Goal: Task Accomplishment & Management: Use online tool/utility

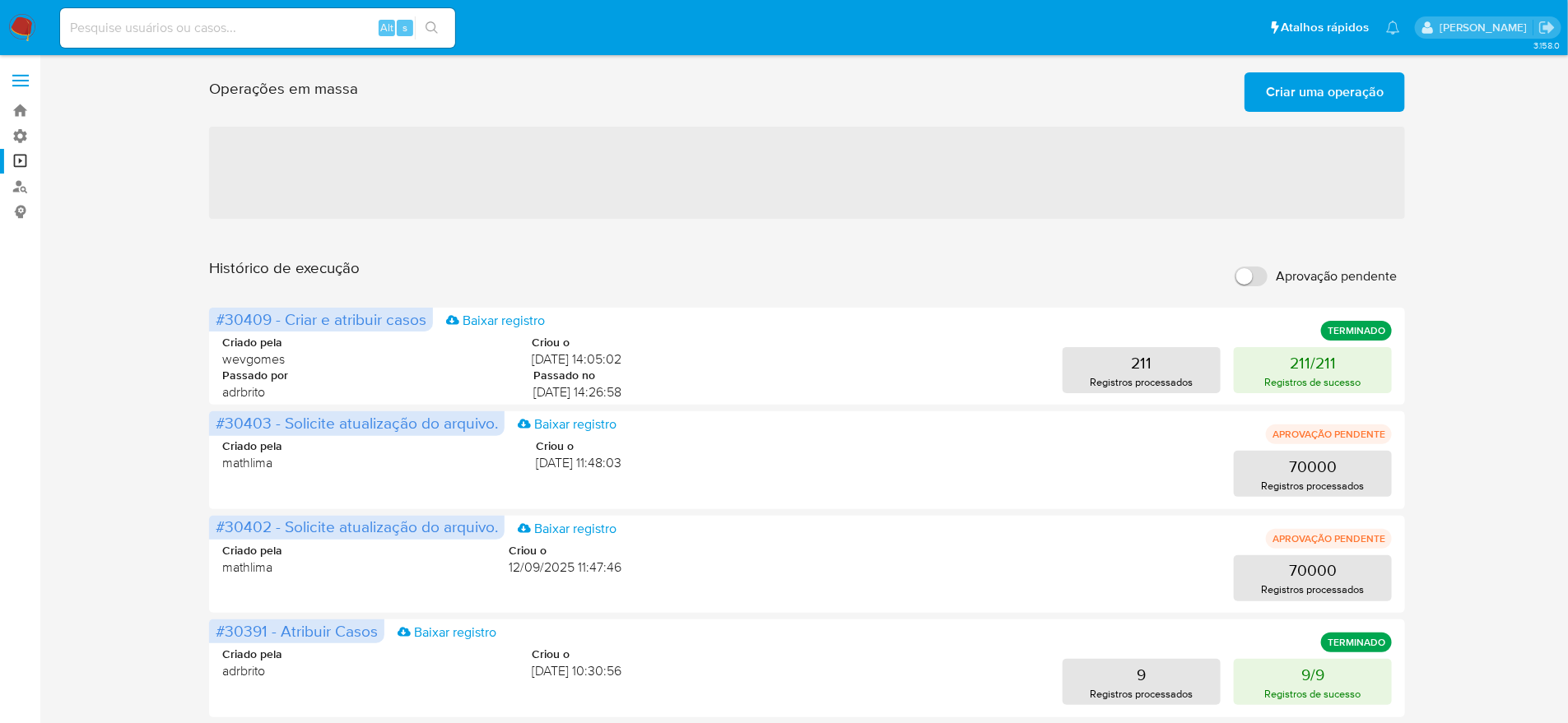
click at [1246, 267] on input "Aprovação pendente" at bounding box center [1251, 276] width 33 height 20
checkbox input "true"
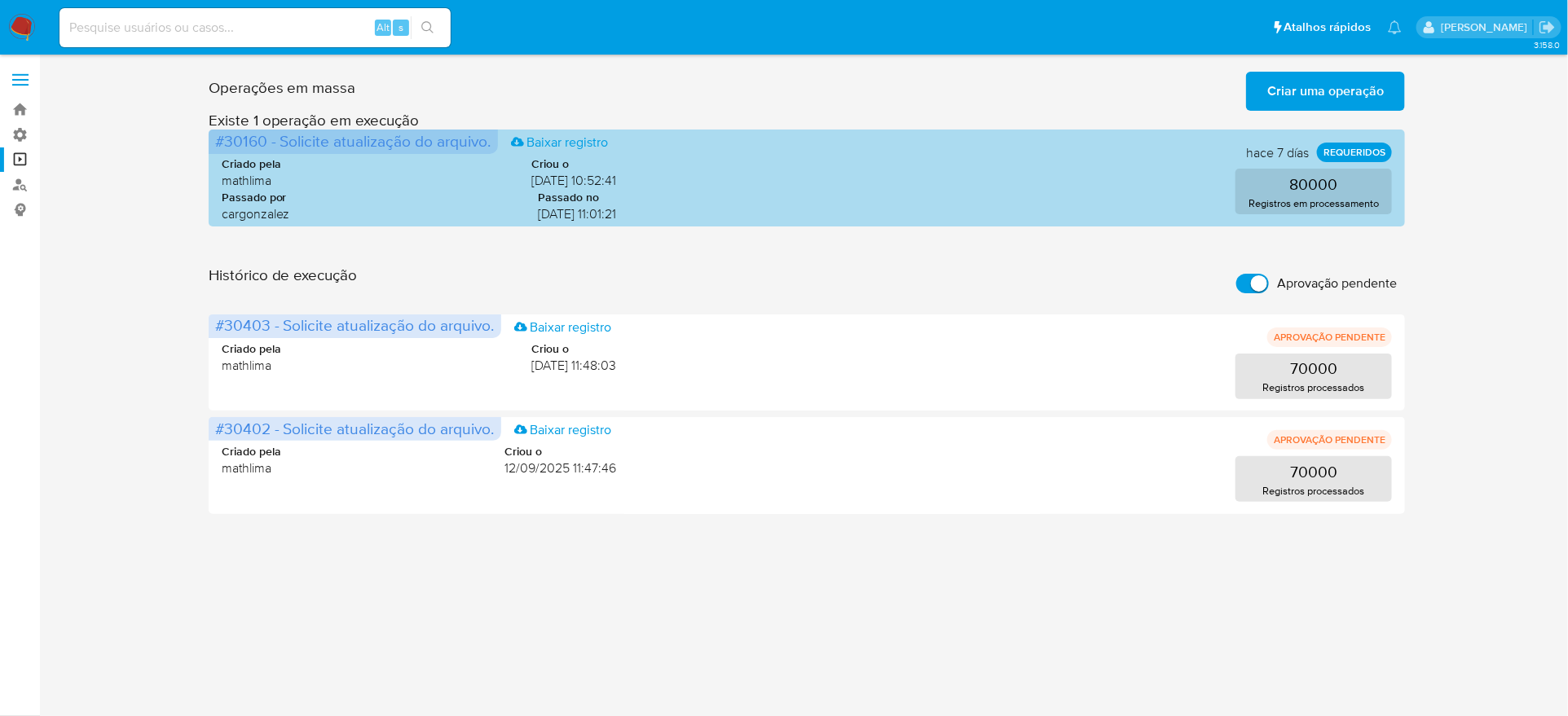
click at [1377, 143] on p "REQUERIDOS" at bounding box center [1354, 152] width 75 height 19
click at [1373, 147] on p "REQUERIDOS" at bounding box center [1354, 152] width 75 height 19
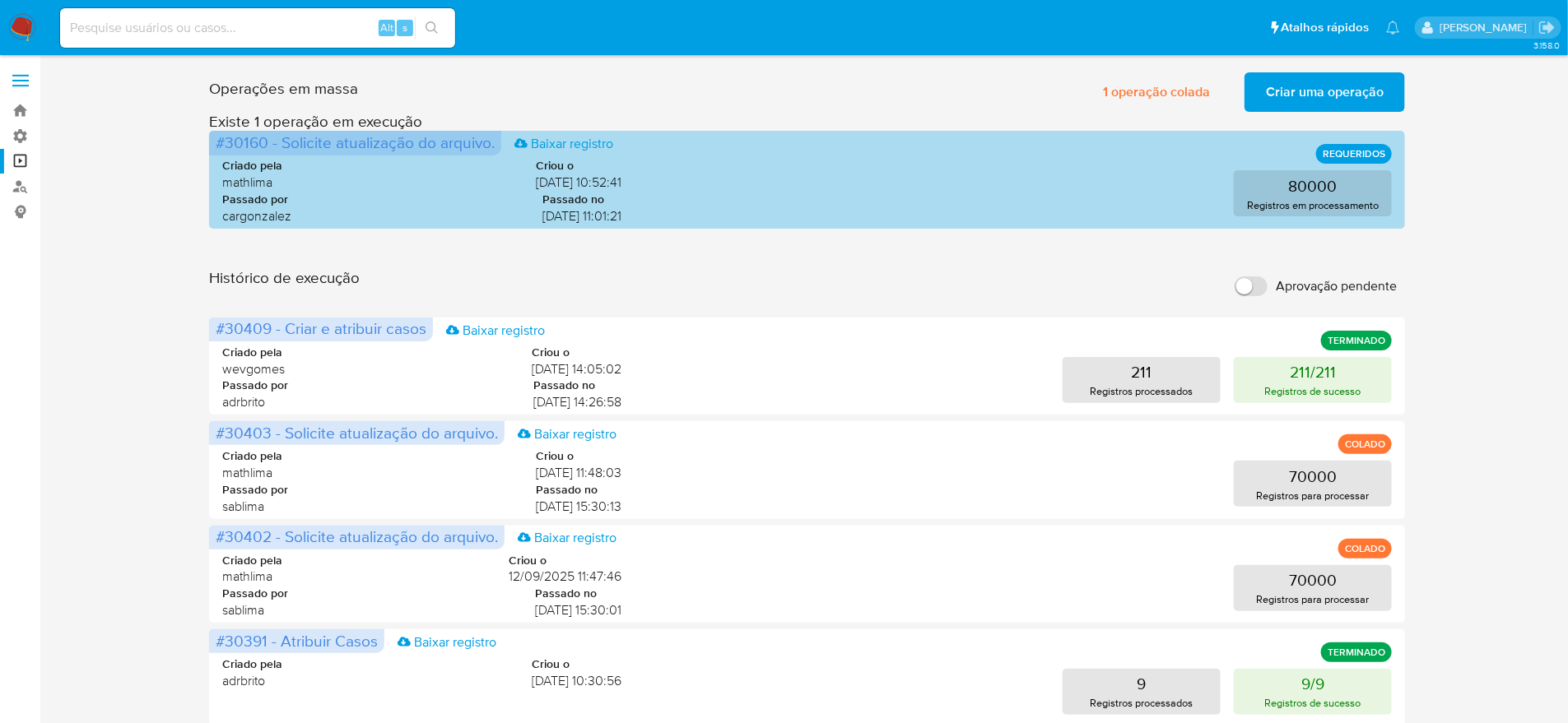
click at [1374, 152] on p "REQUERIDOS" at bounding box center [1354, 154] width 76 height 20
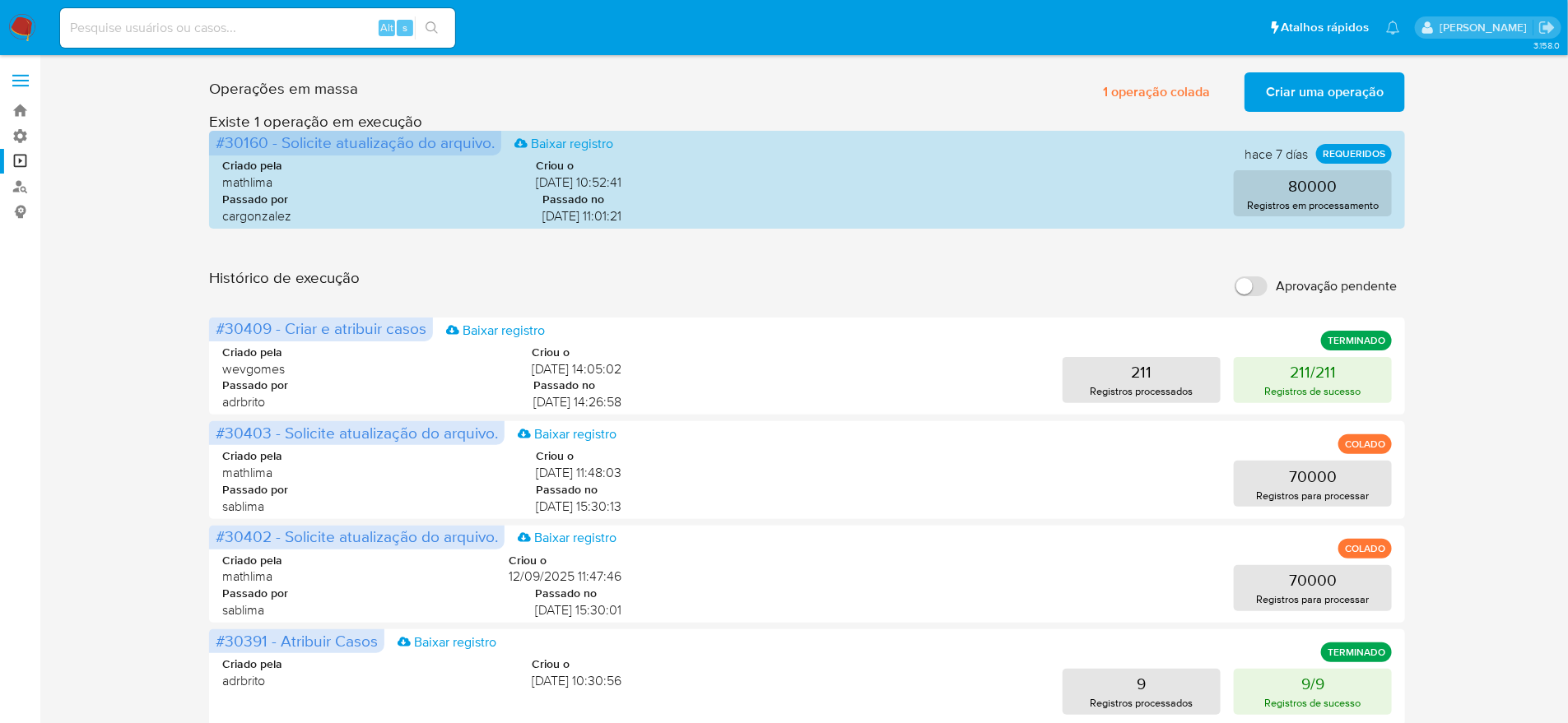
click at [194, 24] on input at bounding box center [257, 27] width 395 height 21
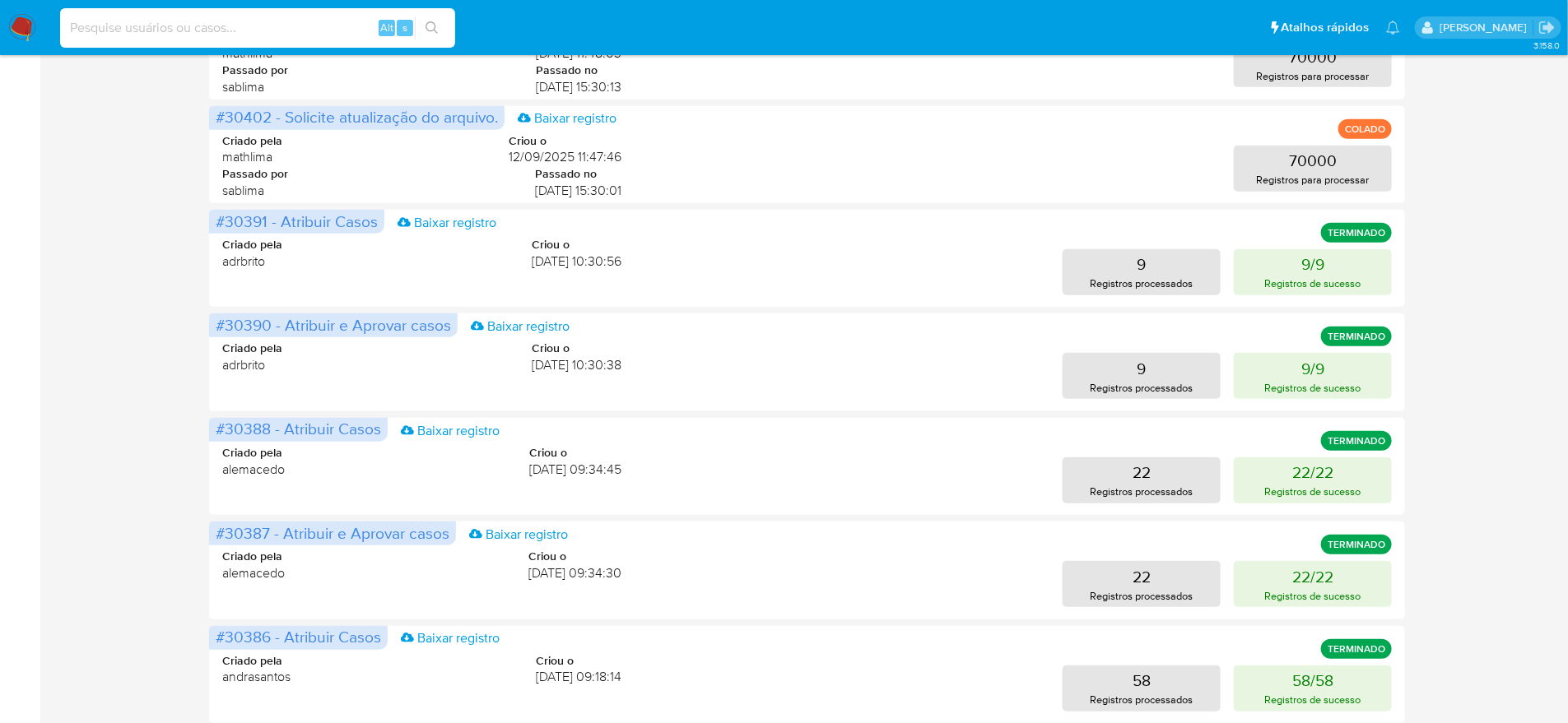
scroll to position [448, 0]
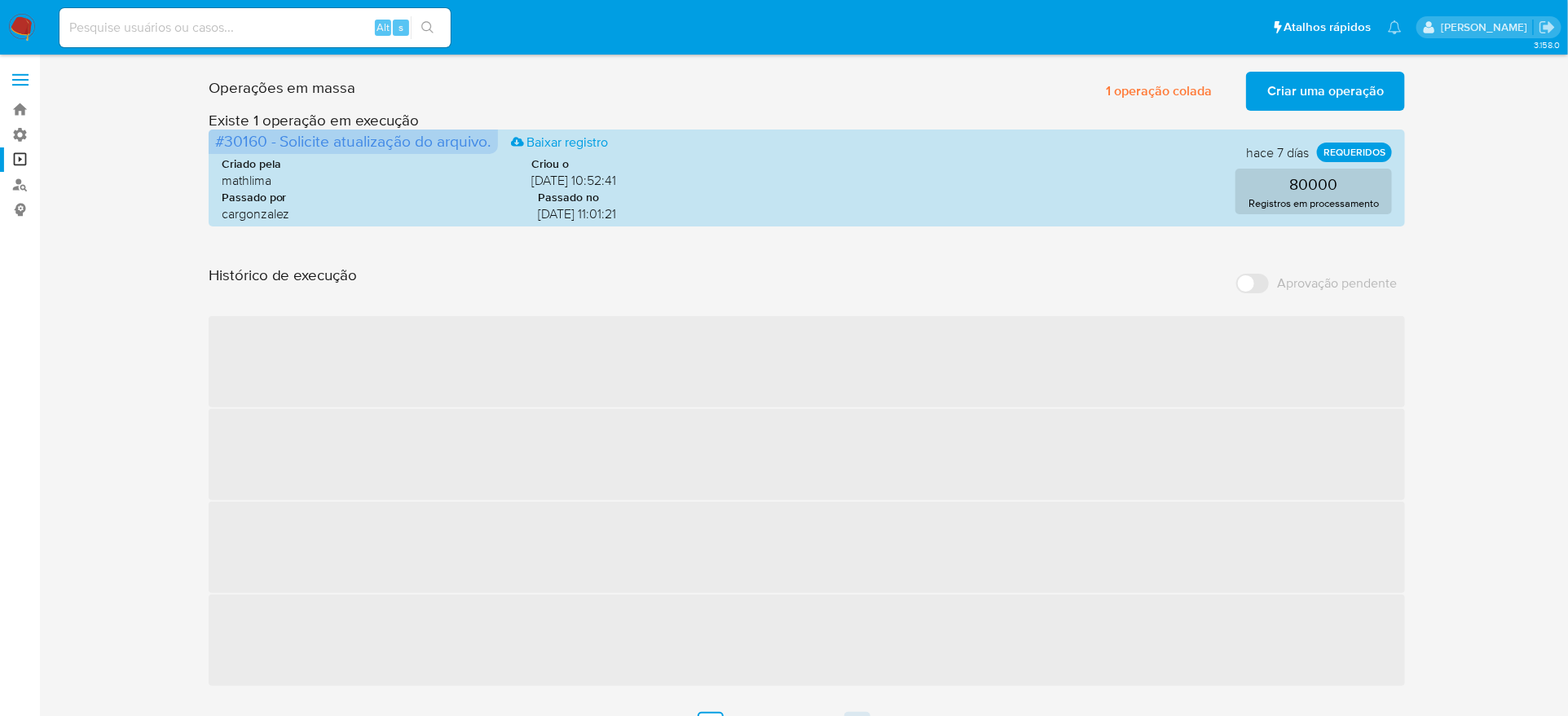
click at [845, 713] on link "8" at bounding box center [857, 725] width 26 height 26
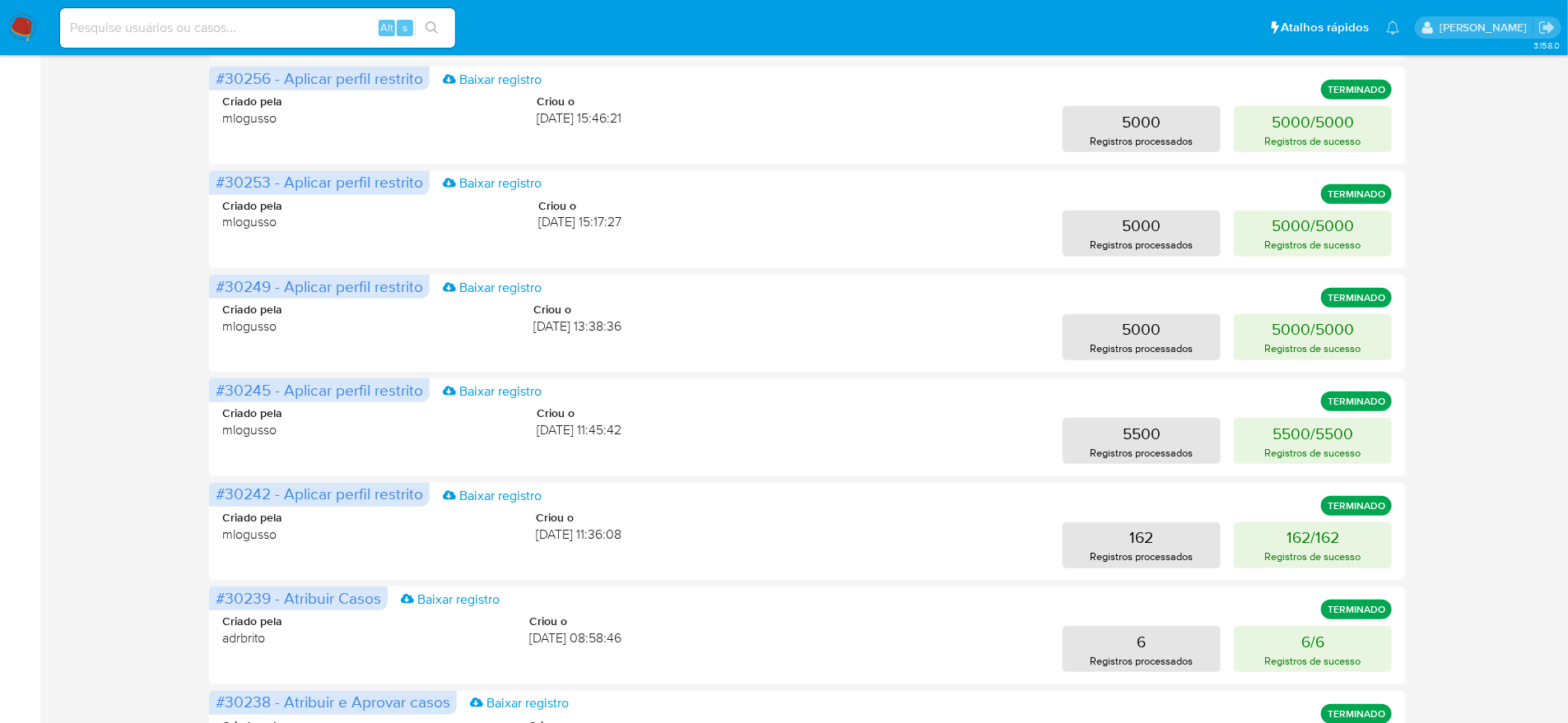
scroll to position [448, 0]
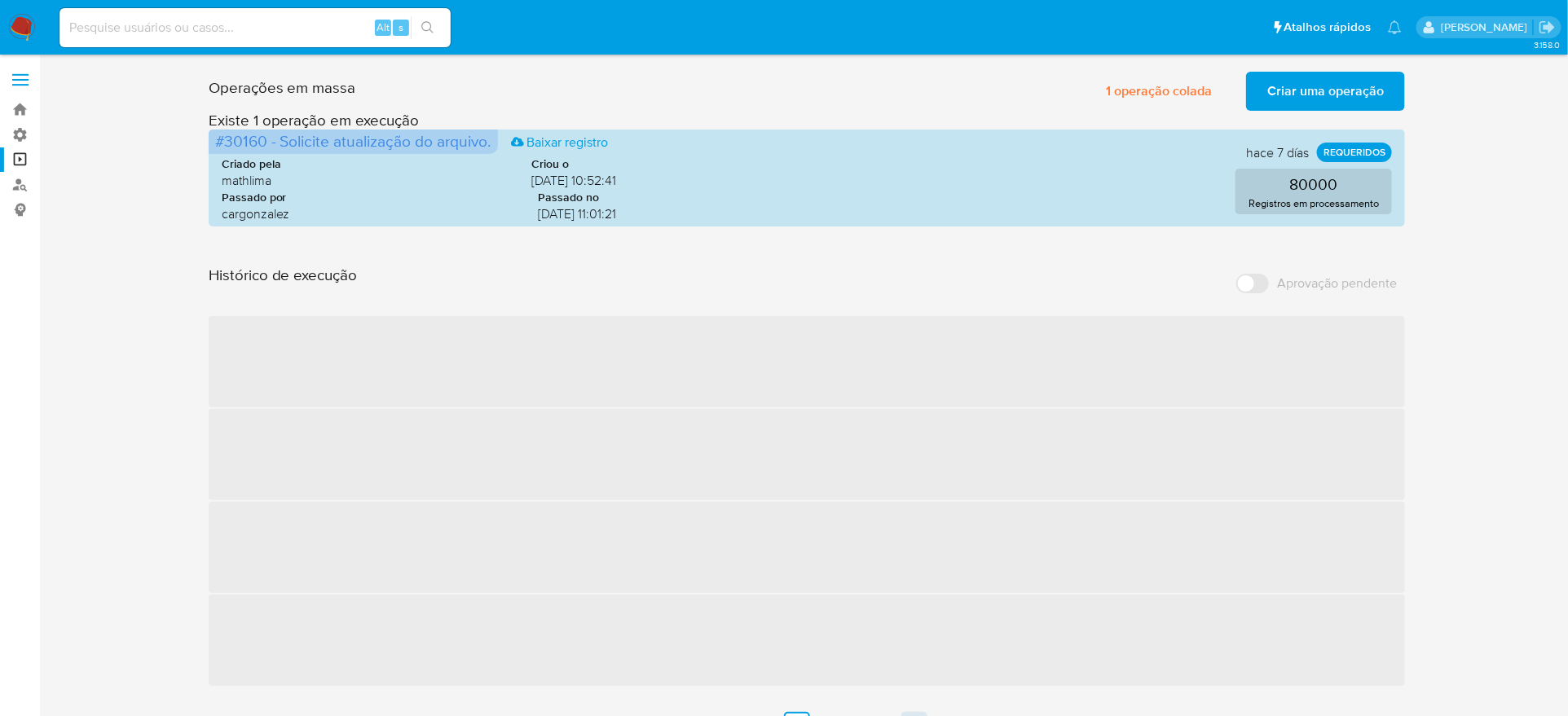
click at [924, 713] on link "13" at bounding box center [914, 725] width 26 height 26
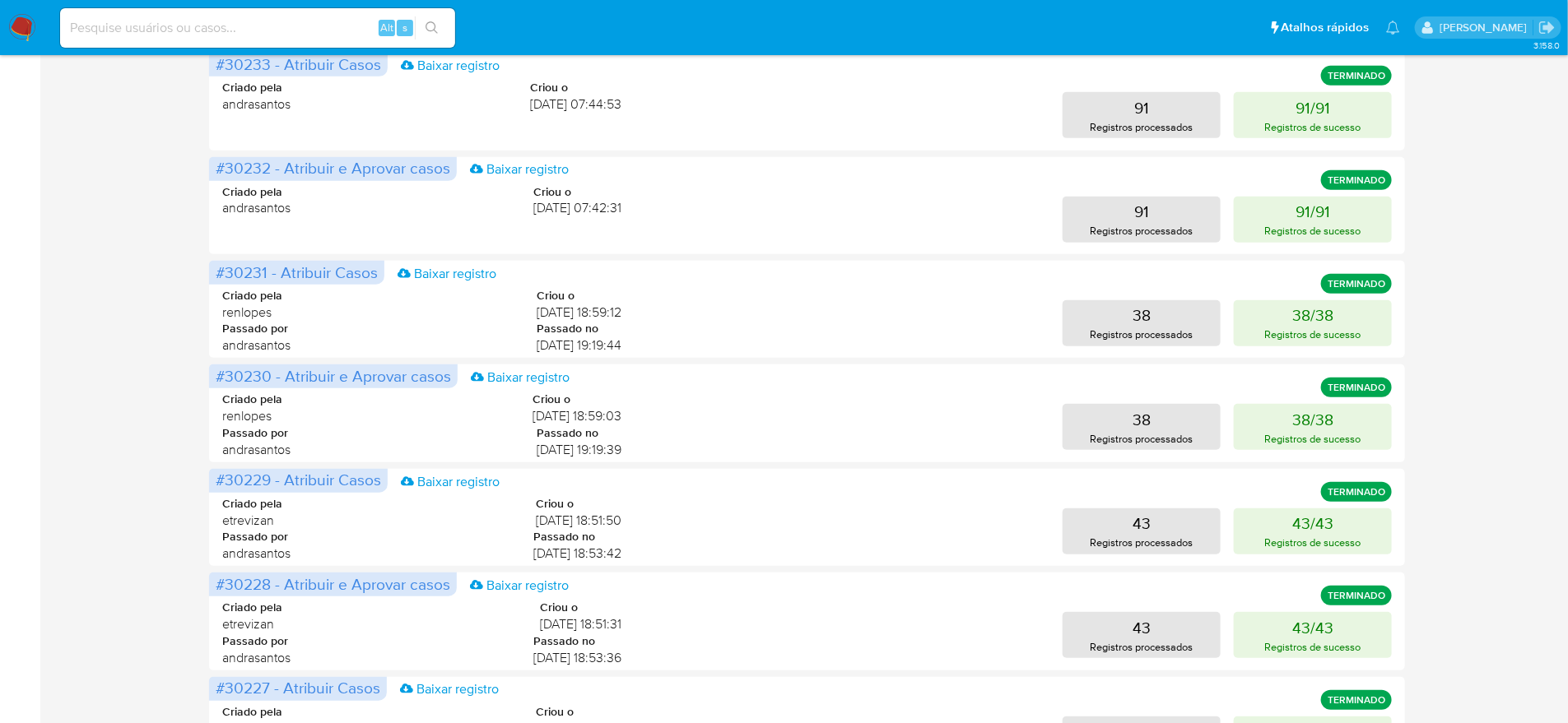
scroll to position [448, 0]
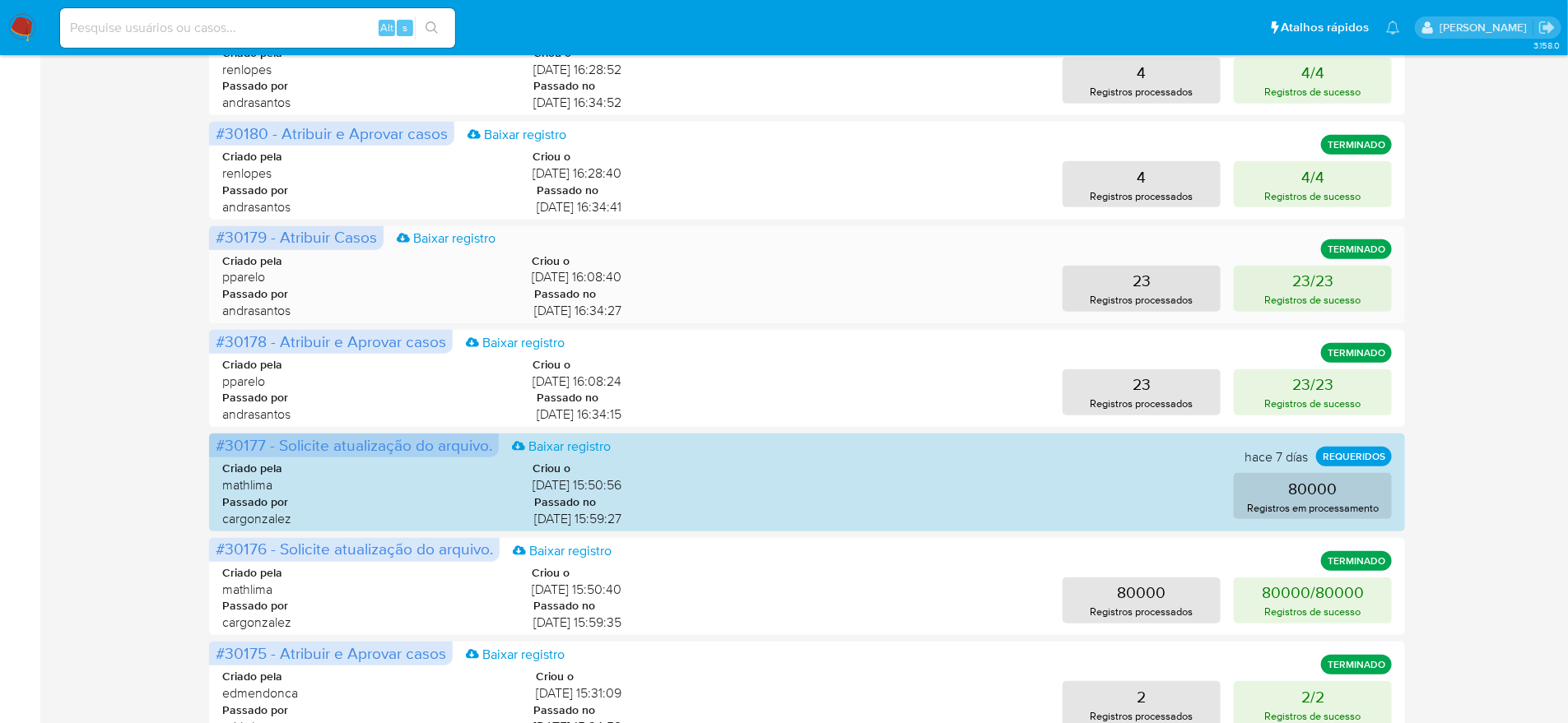
scroll to position [308, 0]
